Goal: Task Accomplishment & Management: Manage account settings

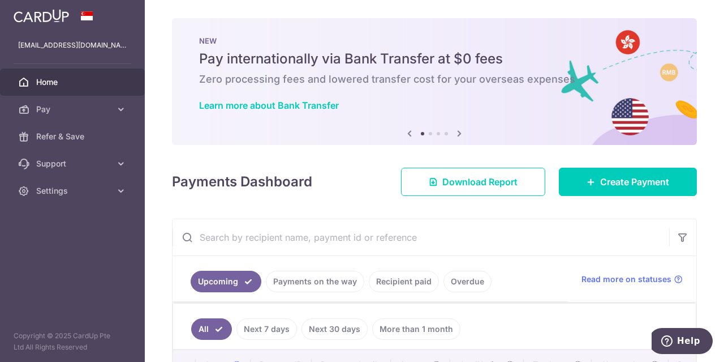
scroll to position [197, 0]
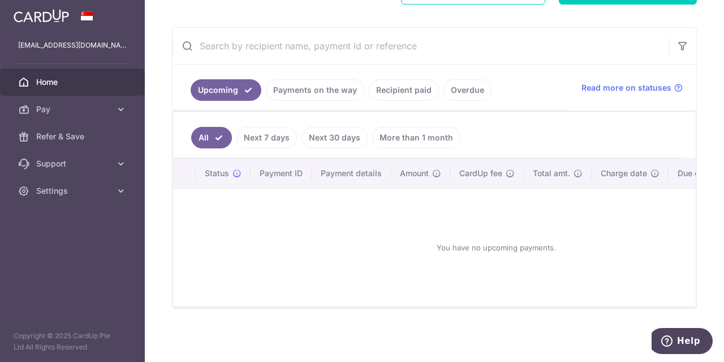
click at [323, 90] on link "Payments on the way" at bounding box center [315, 90] width 98 height 22
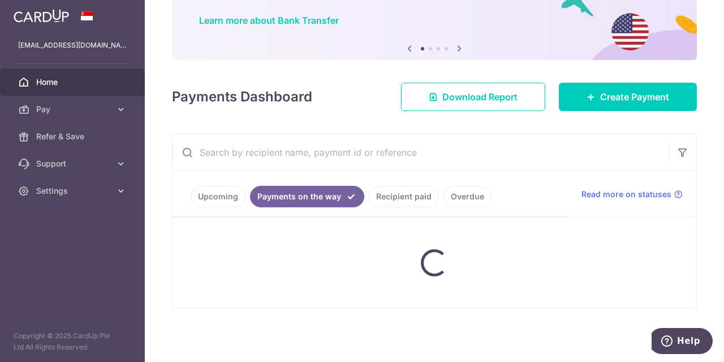
scroll to position [149, 0]
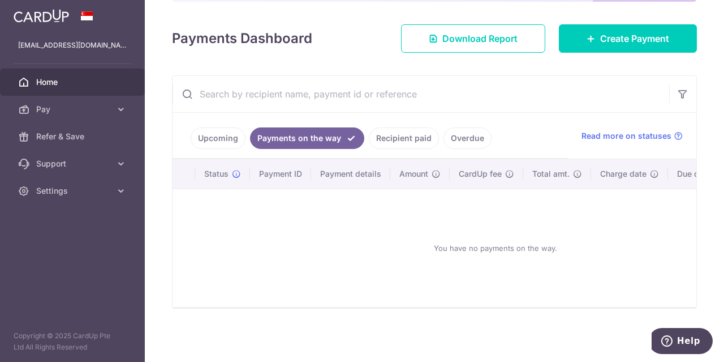
click at [402, 135] on link "Recipient paid" at bounding box center [404, 138] width 70 height 22
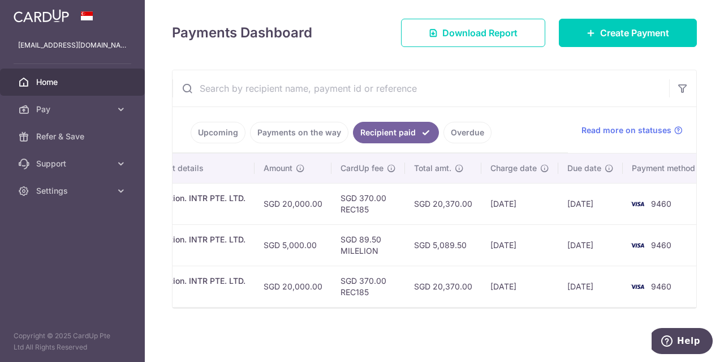
scroll to position [0, 251]
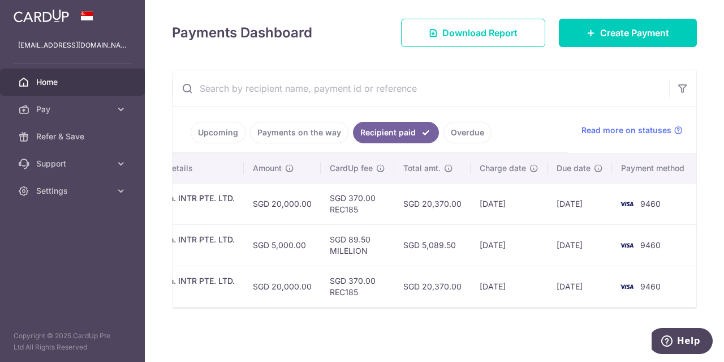
click at [599, 301] on td "19/08/2025" at bounding box center [580, 285] width 65 height 41
drag, startPoint x: 619, startPoint y: 300, endPoint x: 583, endPoint y: 300, distance: 35.7
click at [583, 300] on tr "PDF Receipt Payment Sent txn_e51a93270d6 Renovation. INTR PTE. LTD. A25001 SGD …" at bounding box center [310, 285] width 777 height 41
click at [560, 311] on div "× Pause Schedule Pause all future payments in this series Pause just this one p…" at bounding box center [435, 181] width 580 height 362
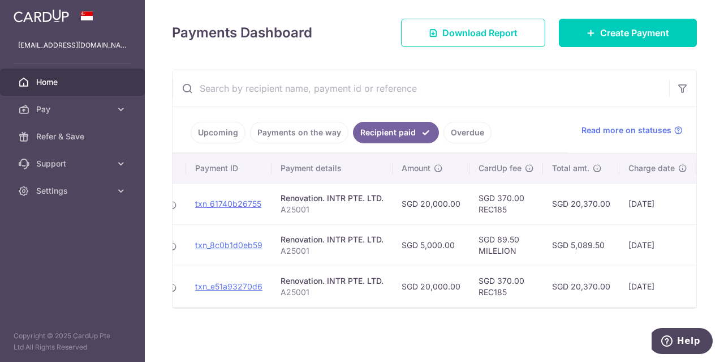
scroll to position [0, 0]
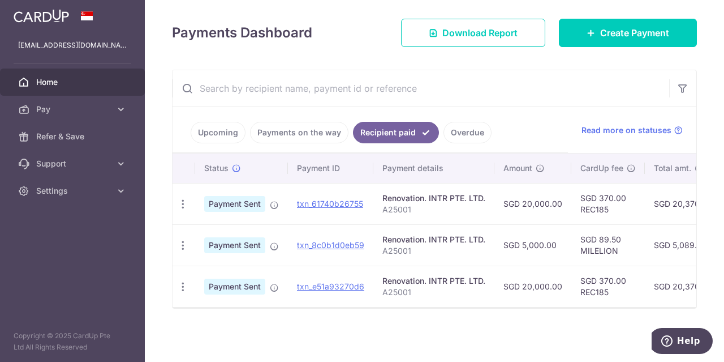
click at [461, 128] on link "Overdue" at bounding box center [468, 133] width 48 height 22
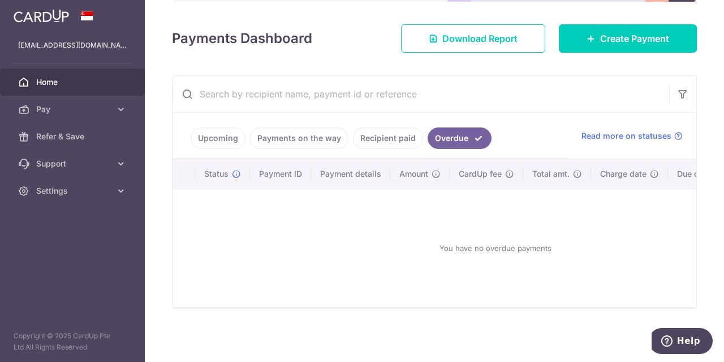
click at [302, 132] on link "Payments on the way" at bounding box center [299, 138] width 98 height 22
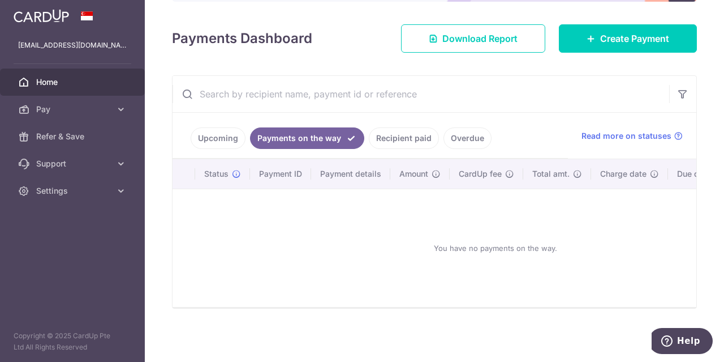
click at [195, 130] on link "Upcoming" at bounding box center [218, 138] width 55 height 22
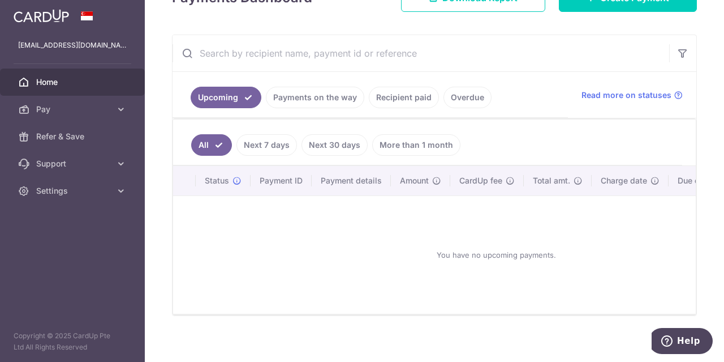
scroll to position [197, 0]
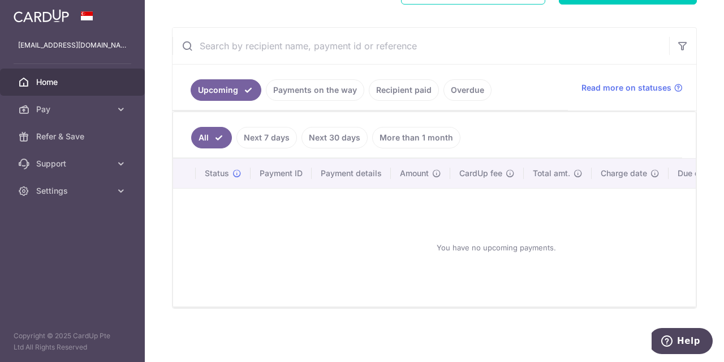
click at [273, 134] on link "Next 7 days" at bounding box center [267, 138] width 61 height 22
click at [344, 130] on link "Next 30 days" at bounding box center [335, 138] width 66 height 22
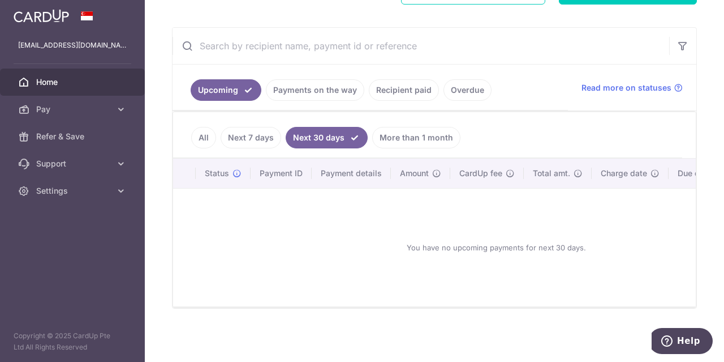
click at [424, 127] on link "More than 1 month" at bounding box center [416, 138] width 88 height 22
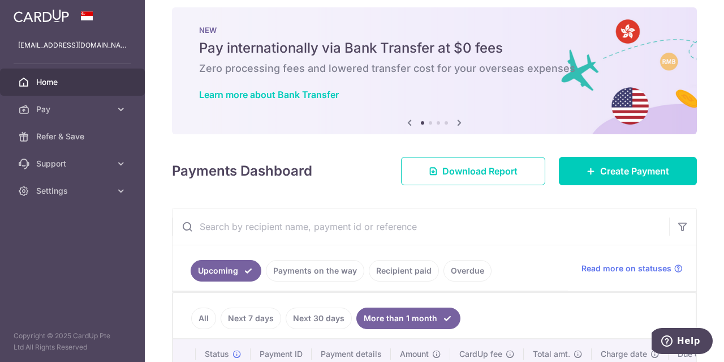
scroll to position [0, 0]
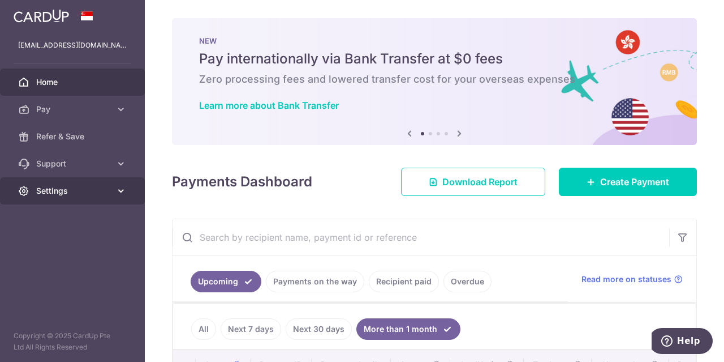
click at [93, 191] on span "Settings" at bounding box center [73, 190] width 75 height 11
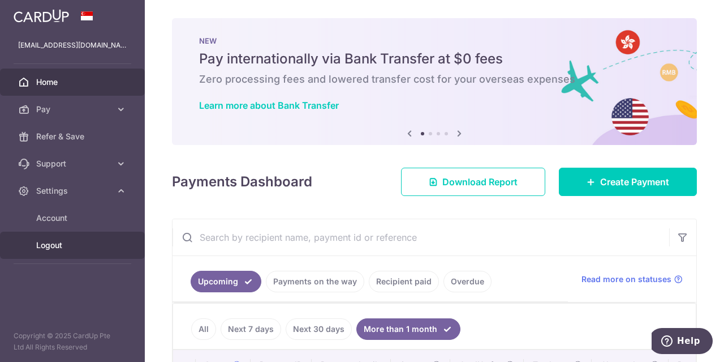
click at [60, 246] on span "Logout" at bounding box center [73, 244] width 75 height 11
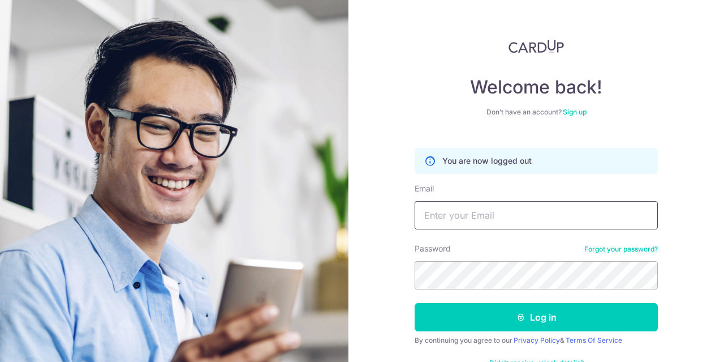
click at [491, 220] on input "Email" at bounding box center [536, 215] width 243 height 28
type input "[EMAIL_ADDRESS][DOMAIN_NAME]"
click at [415, 303] on button "Log in" at bounding box center [536, 317] width 243 height 28
